Goal: Information Seeking & Learning: Learn about a topic

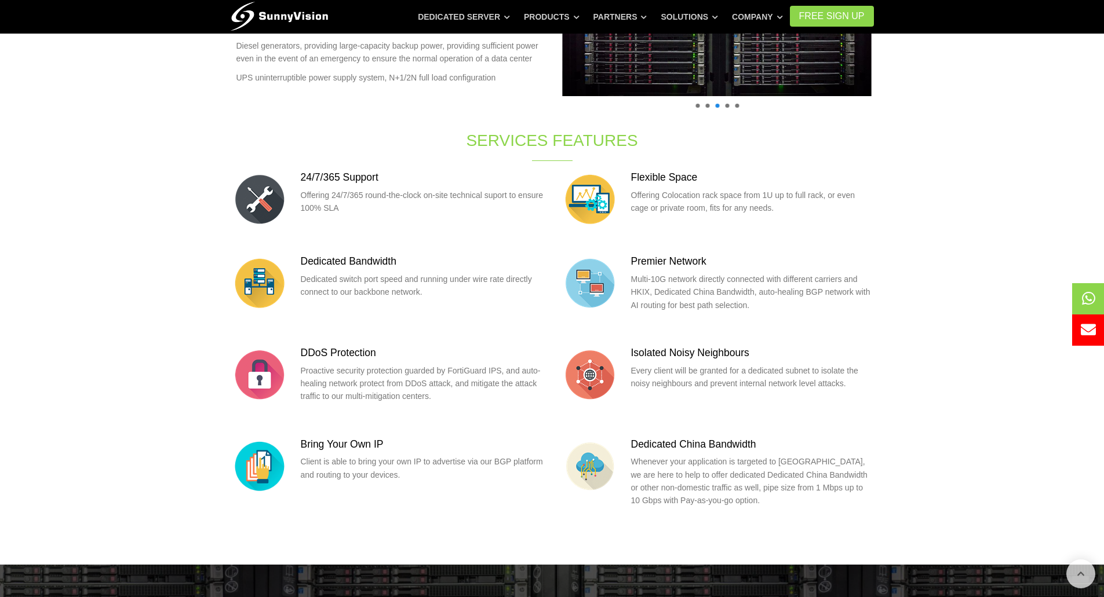
scroll to position [746, 0]
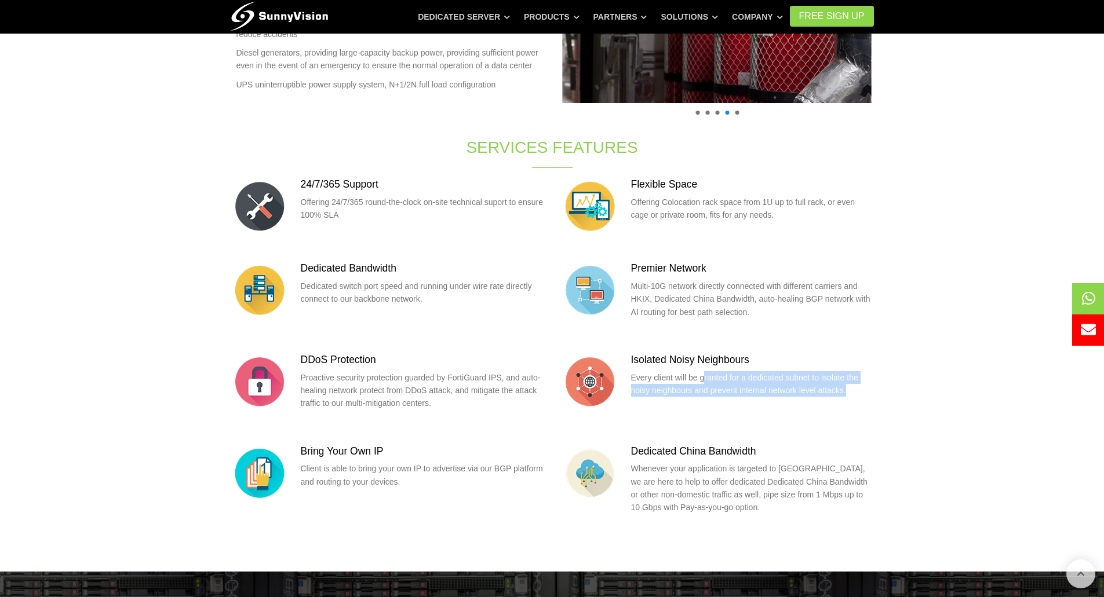
drag, startPoint x: 702, startPoint y: 375, endPoint x: 856, endPoint y: 391, distance: 155.5
click at [856, 391] on p "Every client will be granted for a dedicated subnet to isolate the noisy neighb…" at bounding box center [752, 384] width 243 height 26
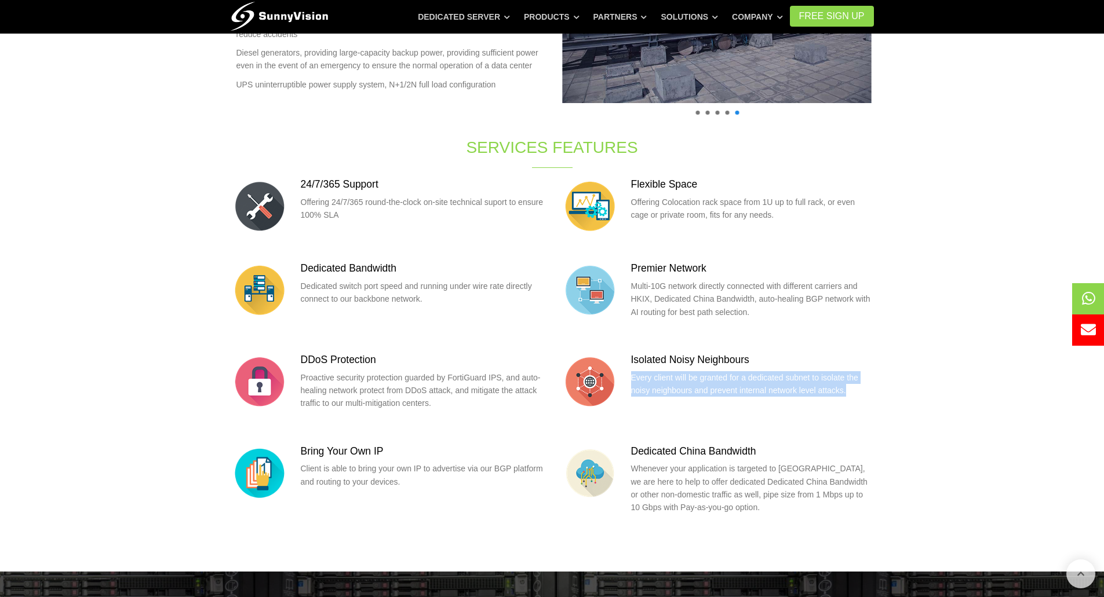
drag, startPoint x: 858, startPoint y: 393, endPoint x: 633, endPoint y: 382, distance: 225.7
click at [633, 382] on p "Every client will be granted for a dedicated subnet to isolate the noisy neighb…" at bounding box center [752, 384] width 243 height 26
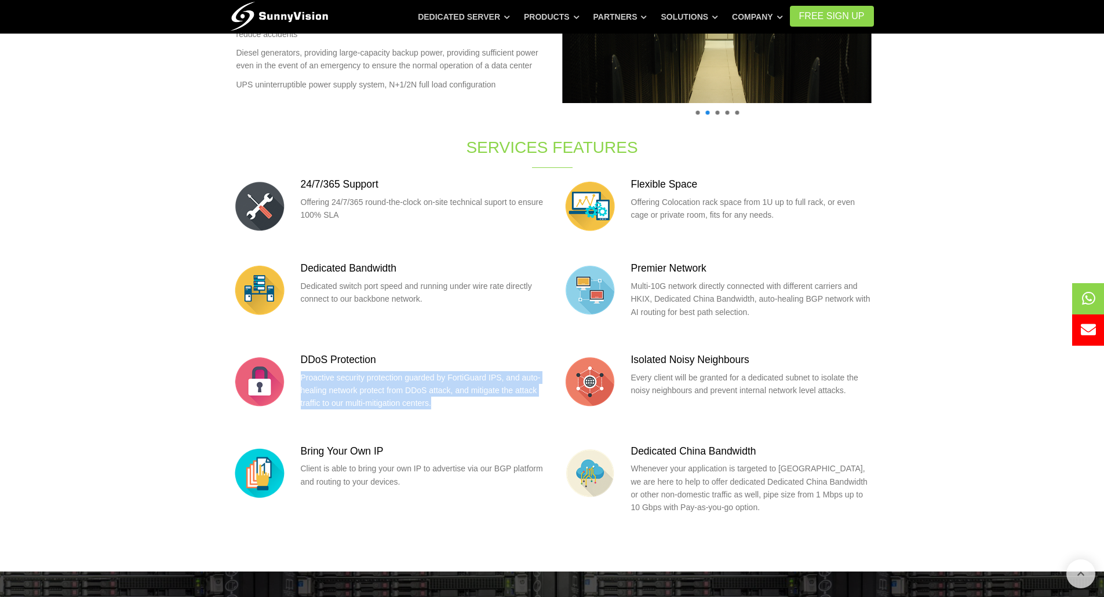
drag, startPoint x: 302, startPoint y: 370, endPoint x: 527, endPoint y: 398, distance: 226.0
click at [527, 398] on div "DDoS Protection Proactive security protection guarded by FortiGuard IPS, and au…" at bounding box center [422, 385] width 243 height 65
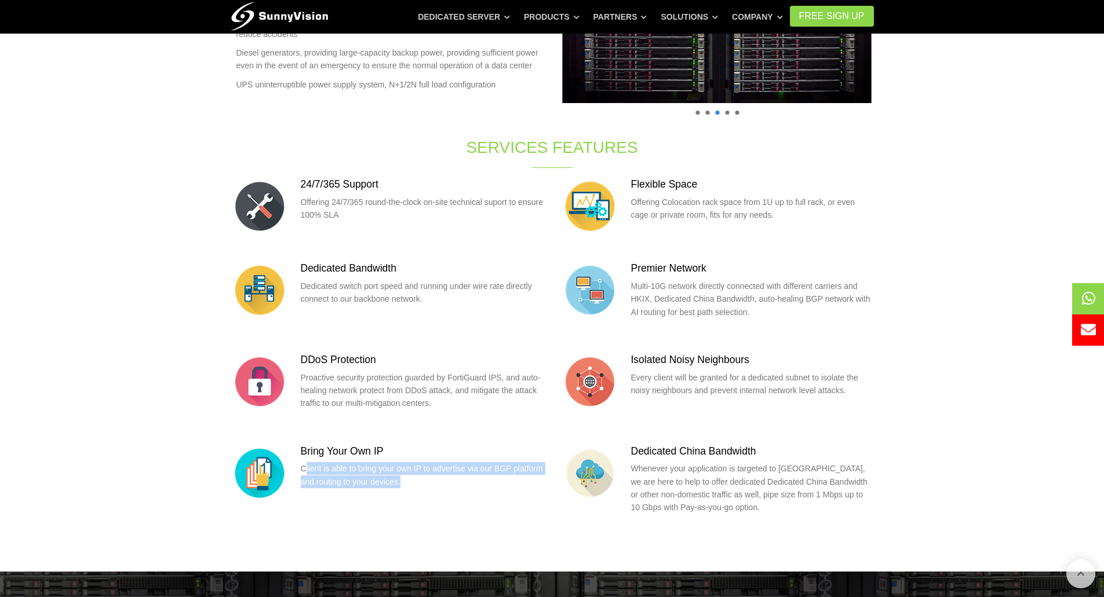
drag, startPoint x: 304, startPoint y: 467, endPoint x: 418, endPoint y: 486, distance: 115.7
click at [418, 486] on p "Client is able to bring your own IP to advertise via our BGP platform and routi…" at bounding box center [422, 475] width 243 height 26
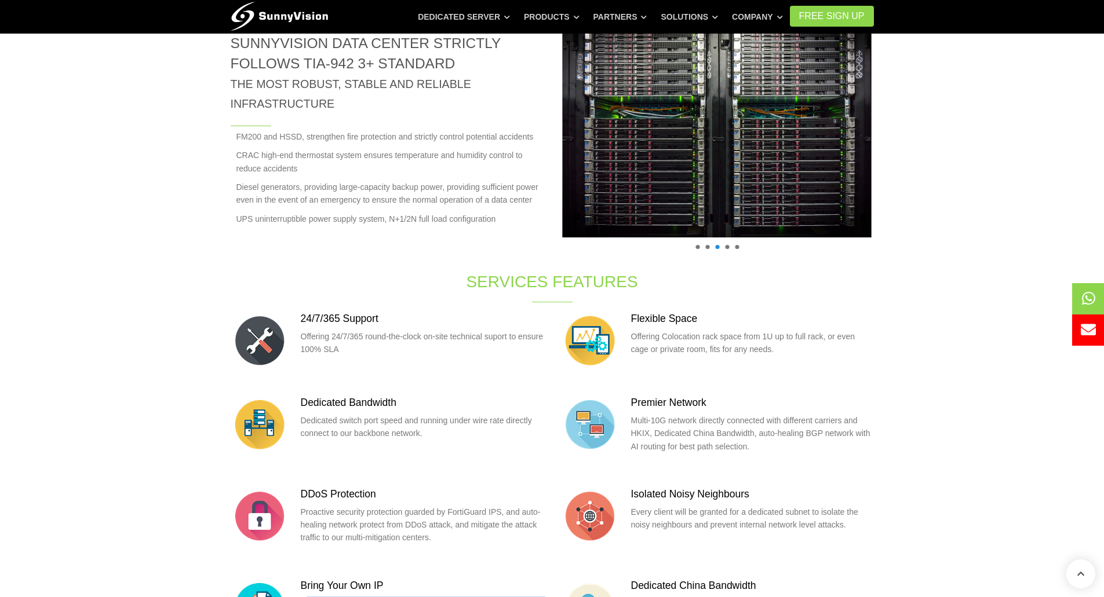
scroll to position [611, 0]
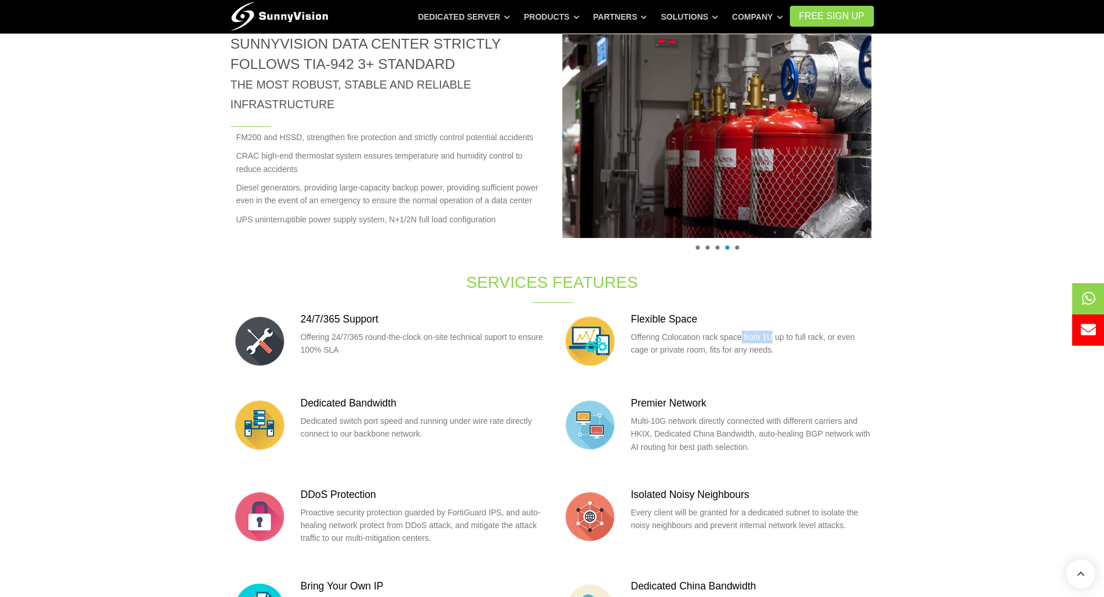
drag, startPoint x: 772, startPoint y: 340, endPoint x: 739, endPoint y: 342, distance: 33.7
click at [739, 342] on p "Offering Colocation rack space from 1U up to full rack, or even cage or private…" at bounding box center [752, 344] width 243 height 26
drag, startPoint x: 759, startPoint y: 351, endPoint x: 628, endPoint y: 340, distance: 132.0
click at [628, 340] on div "Flexible Space Offering Colocation rack space from 1U up to full rack, or even …" at bounding box center [717, 341] width 313 height 58
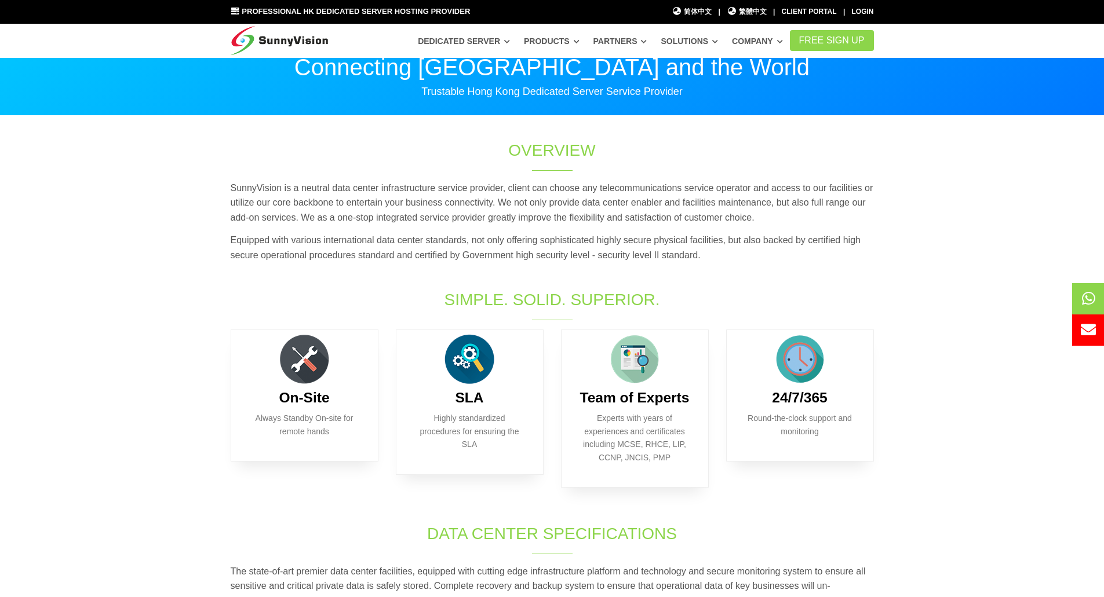
scroll to position [0, 0]
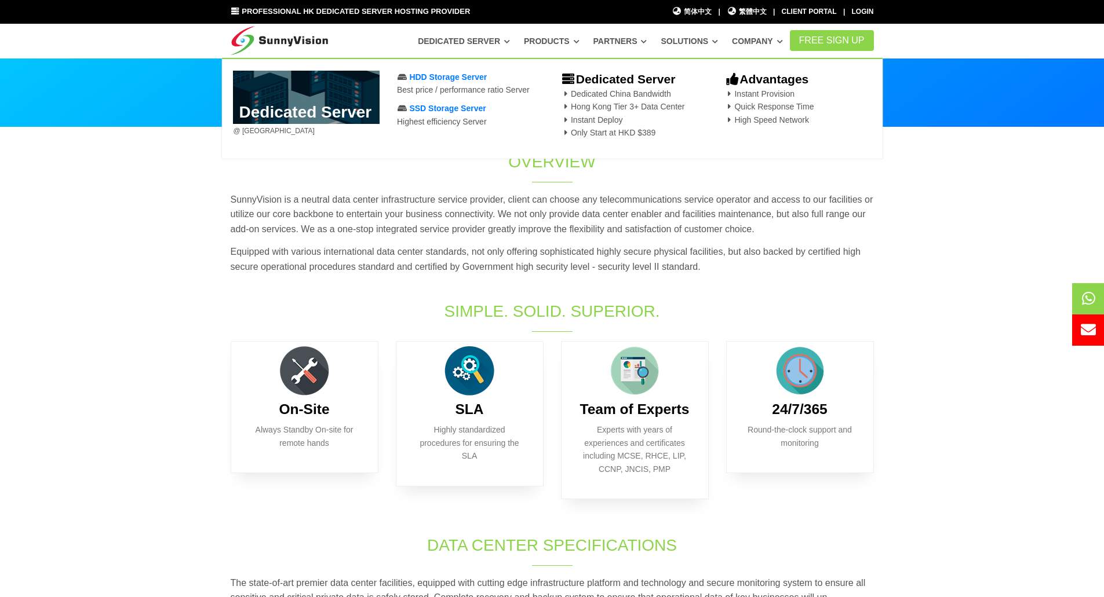
click at [510, 42] on icon at bounding box center [507, 41] width 6 height 6
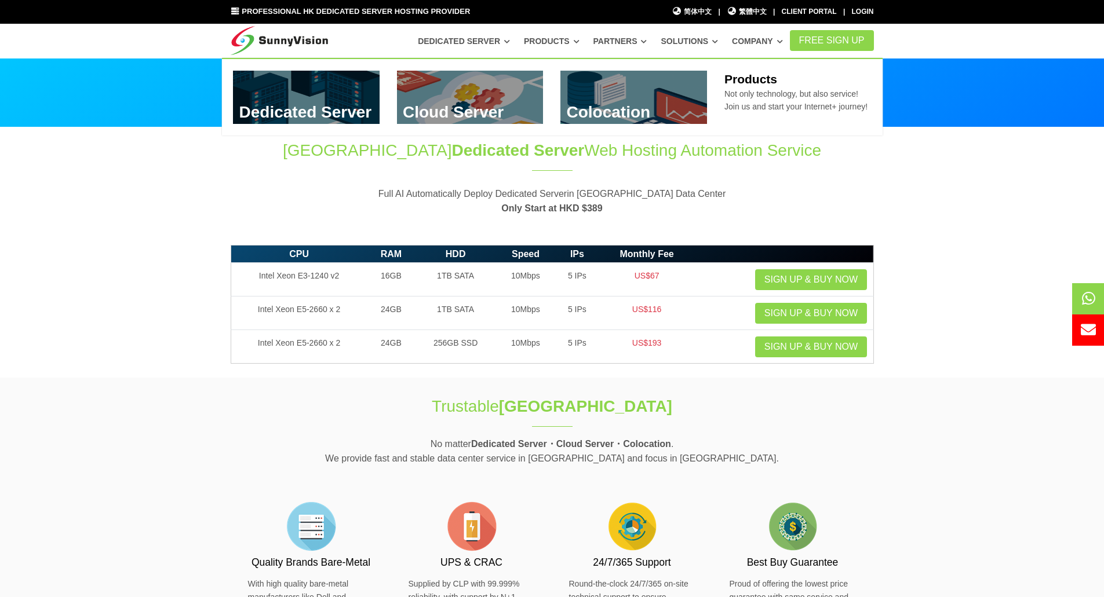
click at [579, 41] on link "Products" at bounding box center [552, 41] width 56 height 21
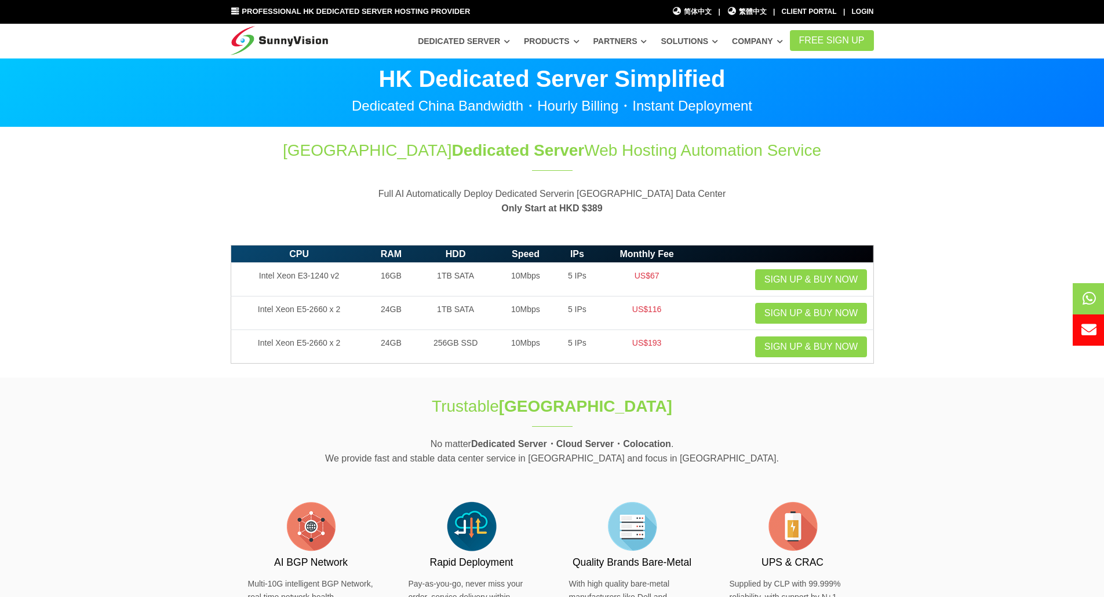
click at [579, 41] on icon at bounding box center [577, 41] width 6 height 6
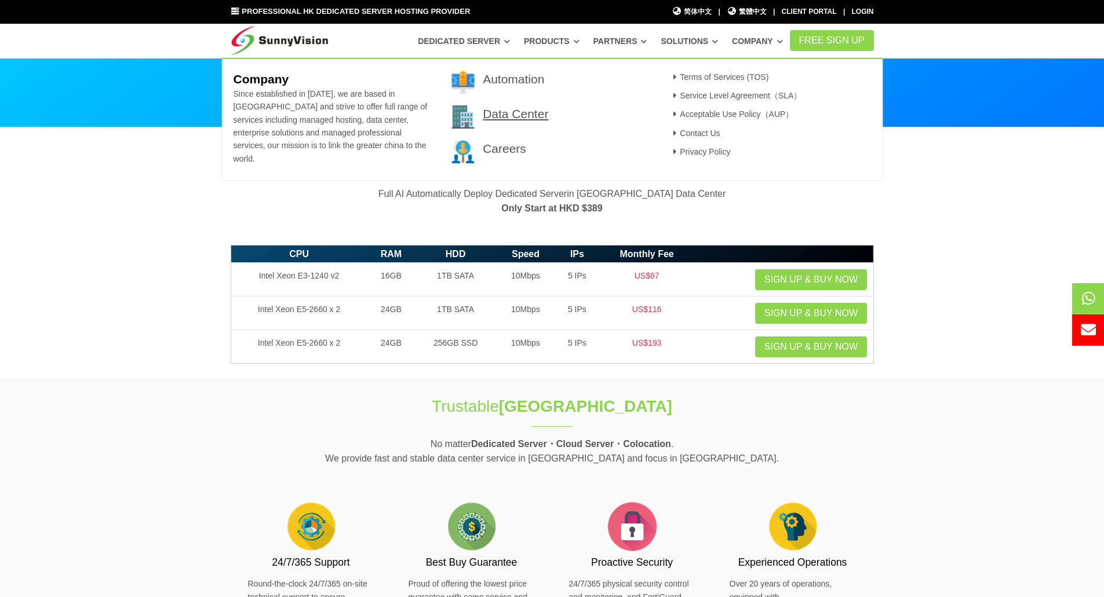
click at [507, 114] on link "Data Center" at bounding box center [515, 113] width 65 height 13
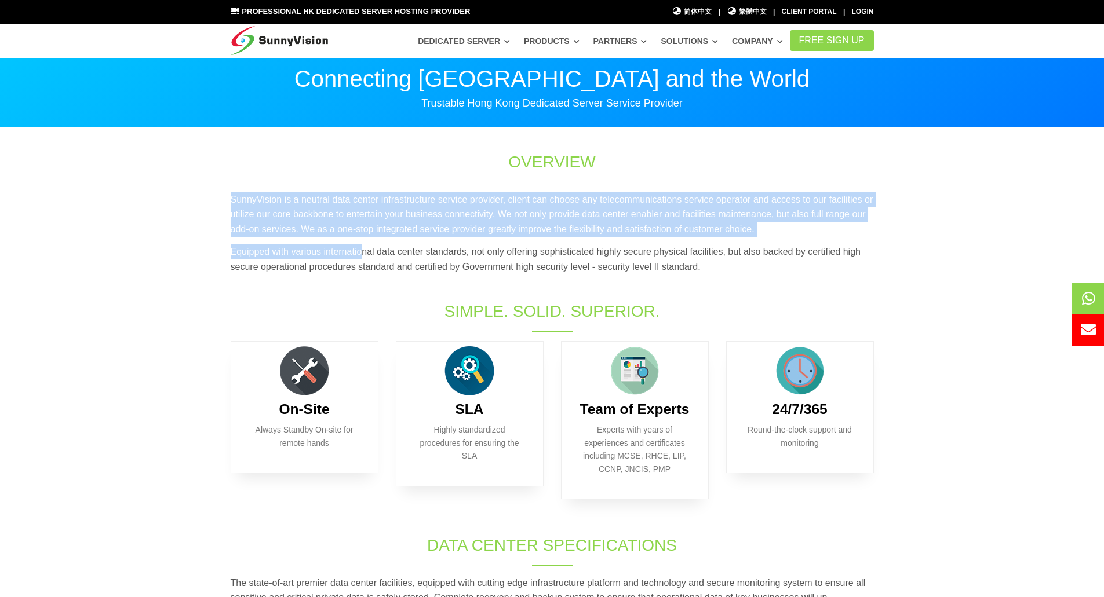
drag, startPoint x: 361, startPoint y: 240, endPoint x: 232, endPoint y: 205, distance: 133.6
click at [232, 205] on div "SunnyVision is a neutral data center infrastructure service provider, client ca…" at bounding box center [552, 237] width 661 height 90
click at [232, 205] on p "SunnyVision is a neutral data center infrastructure service provider, client ca…" at bounding box center [552, 214] width 643 height 45
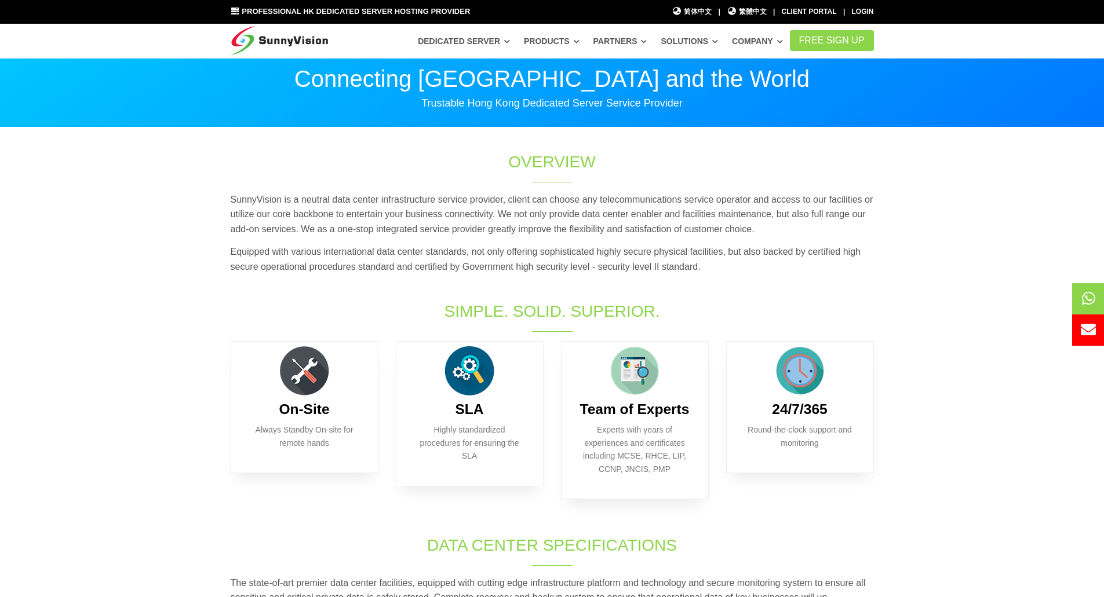
drag, startPoint x: 746, startPoint y: 277, endPoint x: 655, endPoint y: 262, distance: 92.2
click at [638, 258] on p "Equipped with various international data center standards, not only offering so…" at bounding box center [552, 260] width 643 height 30
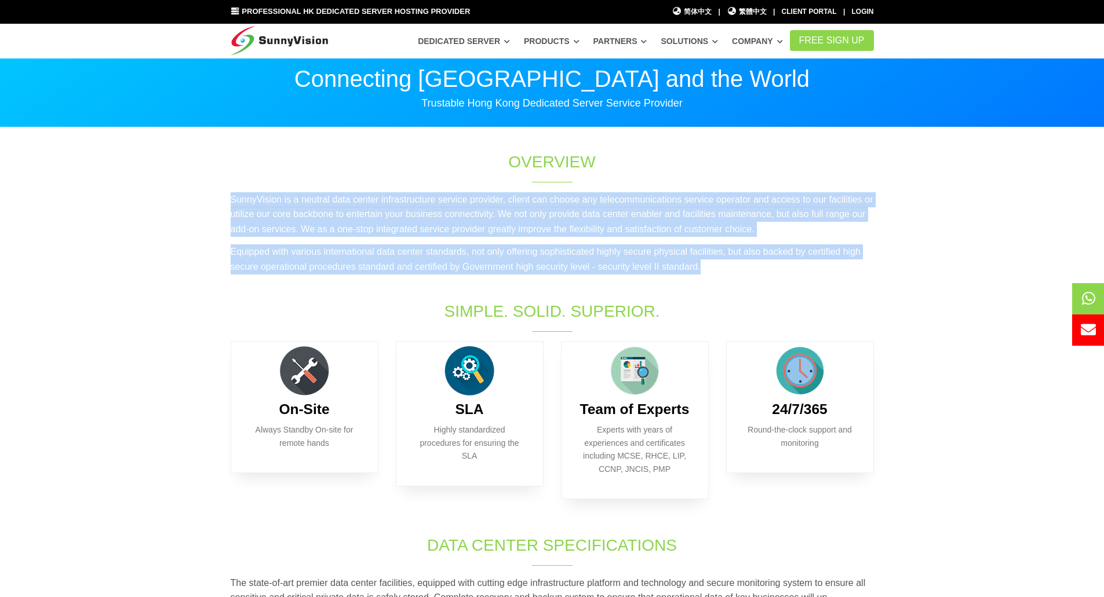
drag, startPoint x: 713, startPoint y: 270, endPoint x: 229, endPoint y: 203, distance: 488.5
click at [229, 203] on div "SunnyVision is a neutral data center infrastructure service provider, client ca…" at bounding box center [552, 237] width 661 height 90
click at [702, 275] on div "SunnyVision is a neutral data center infrastructure service provider, client ca…" at bounding box center [552, 237] width 661 height 90
drag, startPoint x: 702, startPoint y: 272, endPoint x: 232, endPoint y: 198, distance: 475.2
click at [232, 198] on div "SunnyVision is a neutral data center infrastructure service provider, client ca…" at bounding box center [552, 237] width 661 height 90
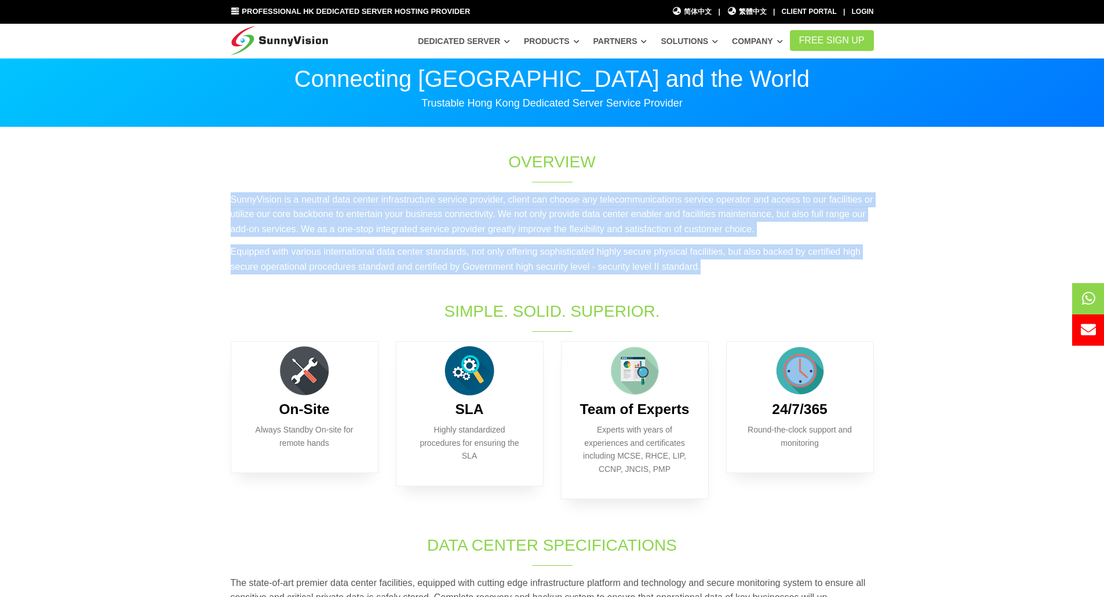
click at [748, 278] on div "SunnyVision is a neutral data center infrastructure service provider, client ca…" at bounding box center [552, 237] width 661 height 90
click at [752, 274] on p "Equipped with various international data center standards, not only offering so…" at bounding box center [552, 260] width 643 height 30
drag, startPoint x: 709, startPoint y: 272, endPoint x: 234, endPoint y: 183, distance: 483.6
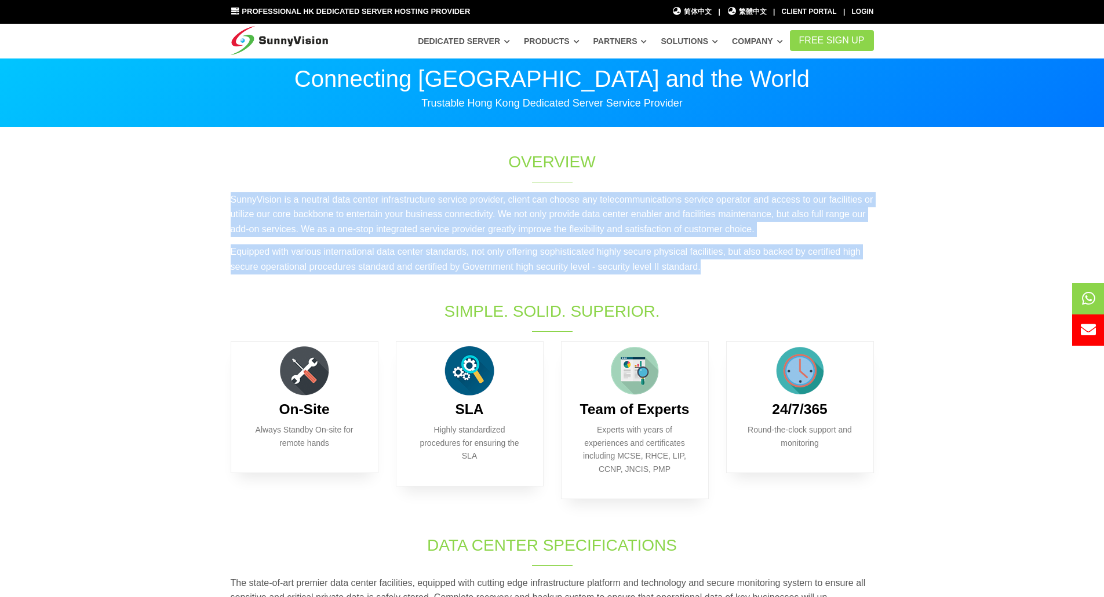
click at [239, 202] on p "SunnyVision is a neutral data center infrastructure service provider, client ca…" at bounding box center [552, 214] width 643 height 45
drag, startPoint x: 231, startPoint y: 205, endPoint x: 787, endPoint y: 294, distance: 563.4
click at [787, 294] on div "SunnyVision is a neutral data center infrastructure service provider, client ca…" at bounding box center [552, 246] width 661 height 108
